Goal: Information Seeking & Learning: Learn about a topic

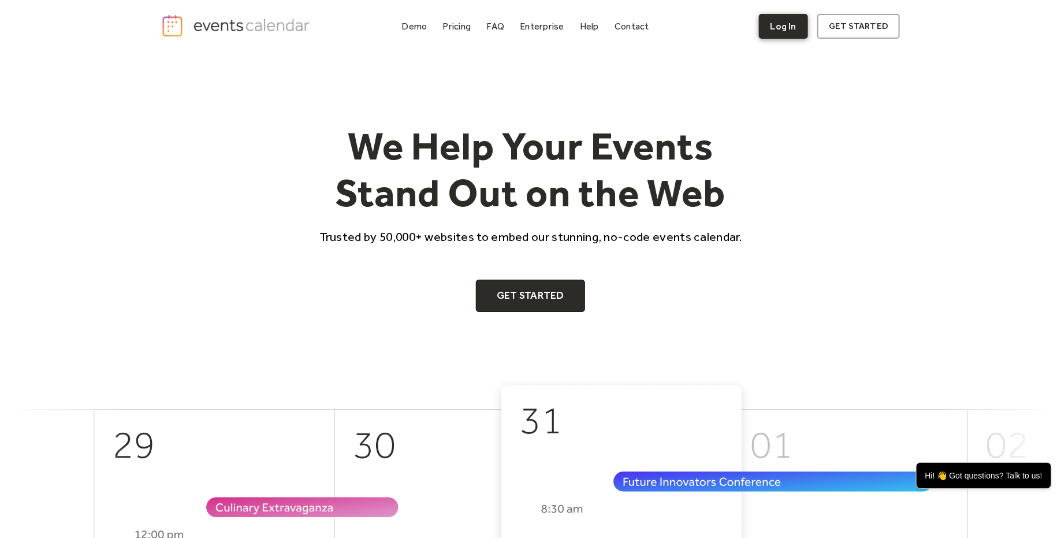
click at [790, 24] on link "Log In" at bounding box center [783, 26] width 49 height 25
click at [466, 27] on div "Pricing" at bounding box center [457, 26] width 28 height 6
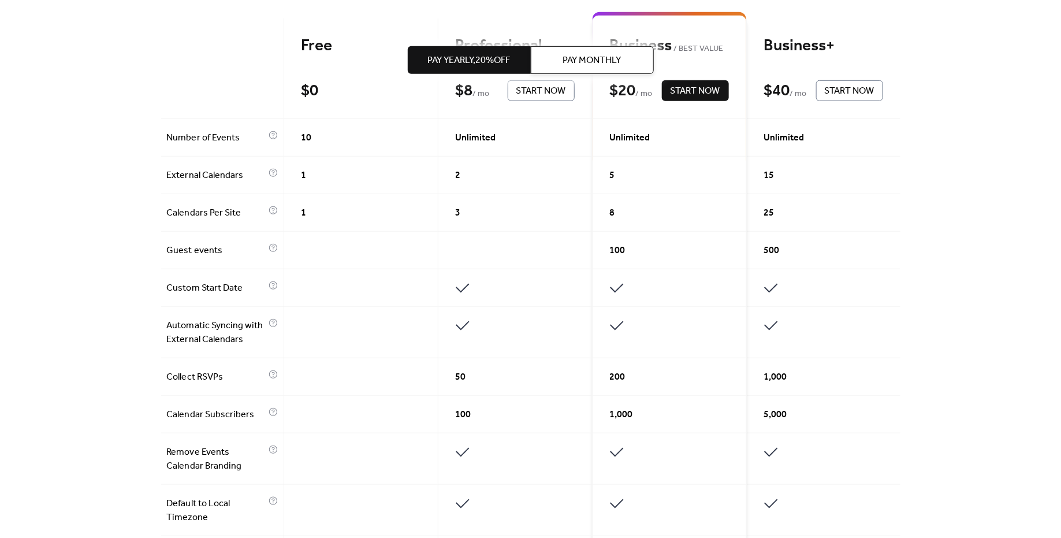
scroll to position [319, 0]
